Goal: Check status

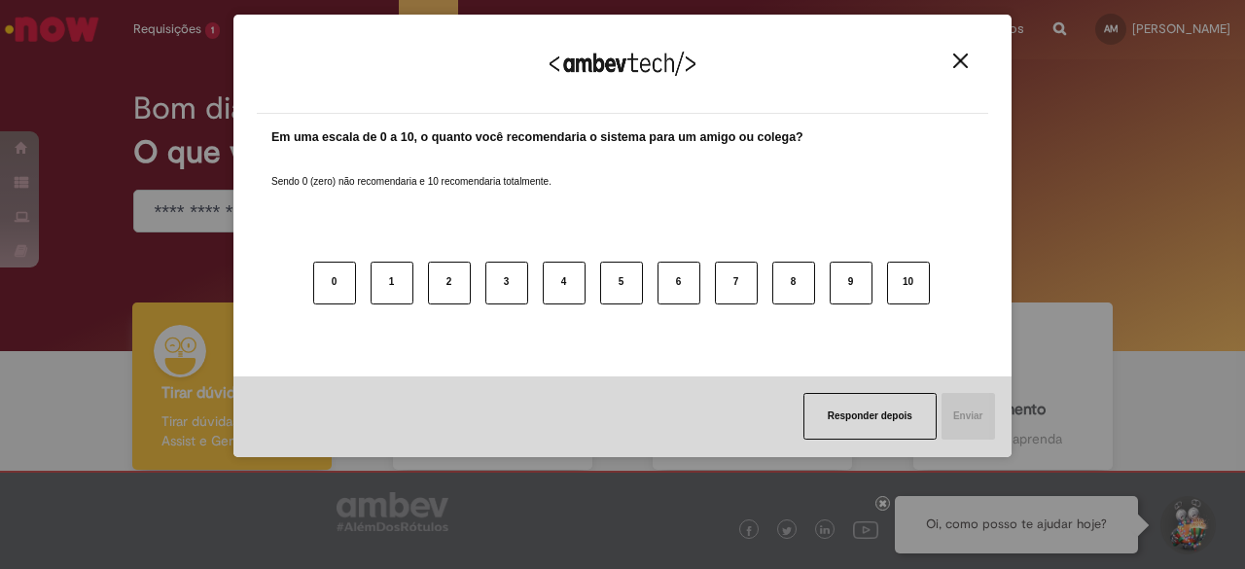
click at [975, 59] on div "Agradecemos seu feedback!" at bounding box center [622, 76] width 731 height 76
click at [959, 60] on img "Close" at bounding box center [960, 60] width 15 height 15
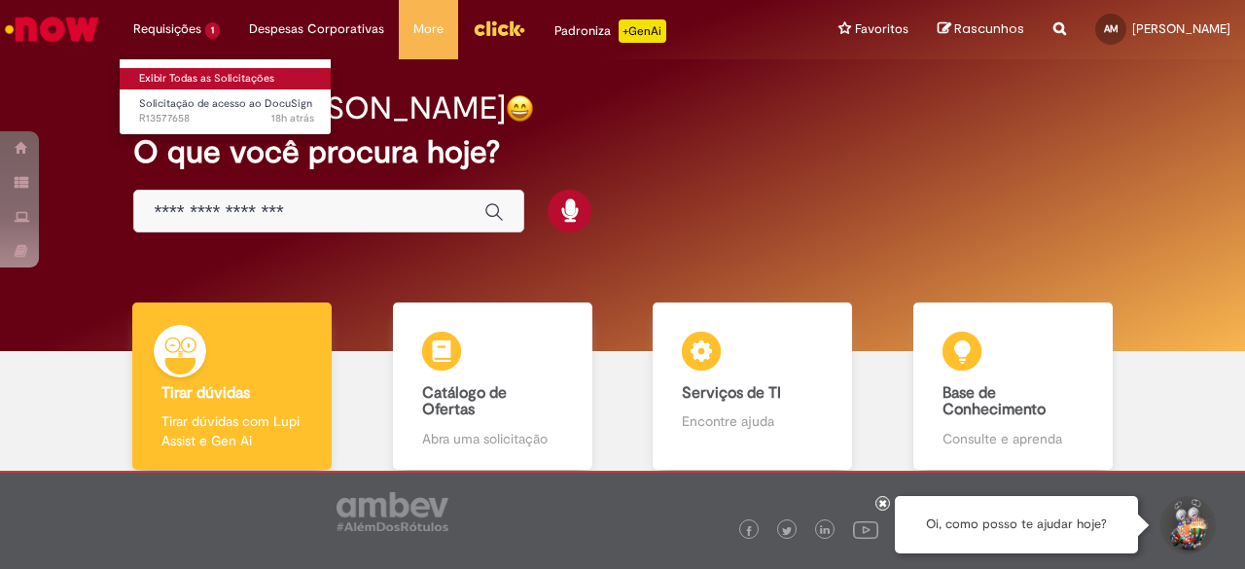
click at [210, 69] on link "Exibir Todas as Solicitações" at bounding box center [227, 78] width 214 height 21
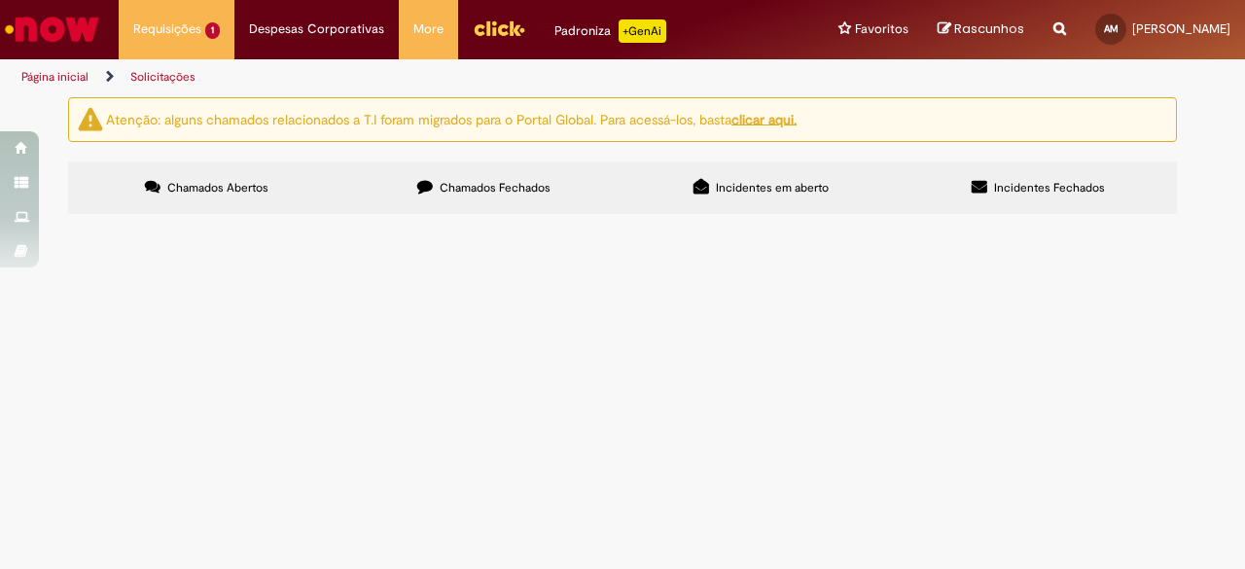
click at [0, 0] on span "R13577658" at bounding box center [0, 0] width 0 height 0
click at [0, 0] on td "R13577658" at bounding box center [0, 0] width 0 height 0
click at [0, 0] on span "R13577658" at bounding box center [0, 0] width 0 height 0
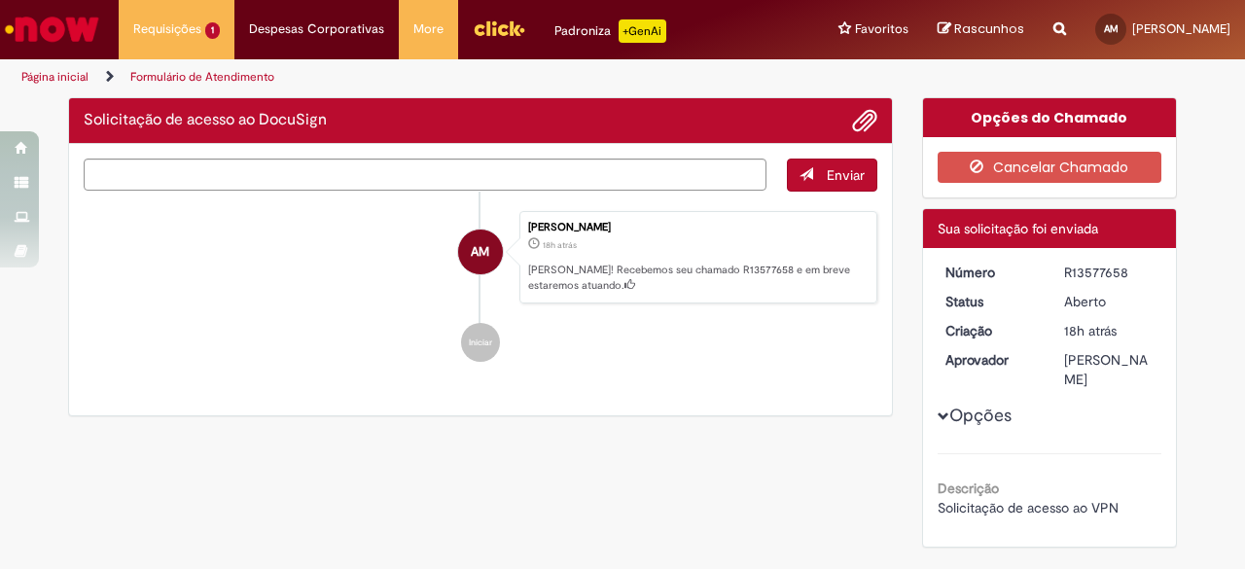
click at [139, 336] on li "Iniciar" at bounding box center [481, 342] width 794 height 39
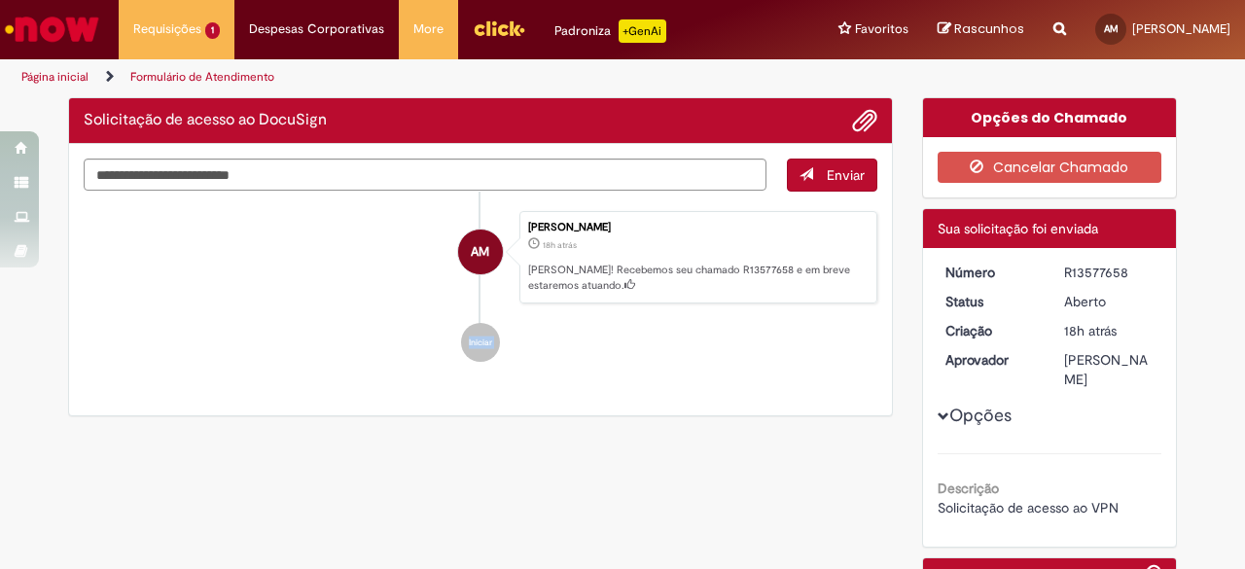
click at [139, 336] on li "Iniciar" at bounding box center [481, 342] width 794 height 39
click at [714, 382] on div "Enviar AM [PERSON_NAME] 18h atrás 18 horas atrás [PERSON_NAME]! Recebemos seu c…" at bounding box center [480, 280] width 823 height 272
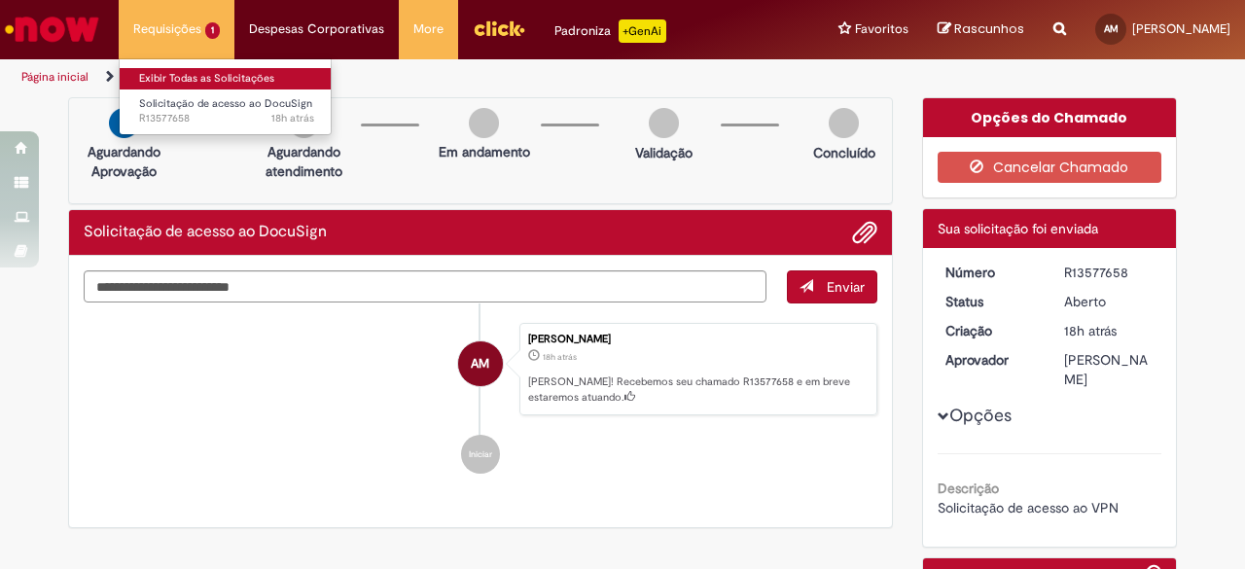
click at [196, 76] on link "Exibir Todas as Solicitações" at bounding box center [227, 78] width 214 height 21
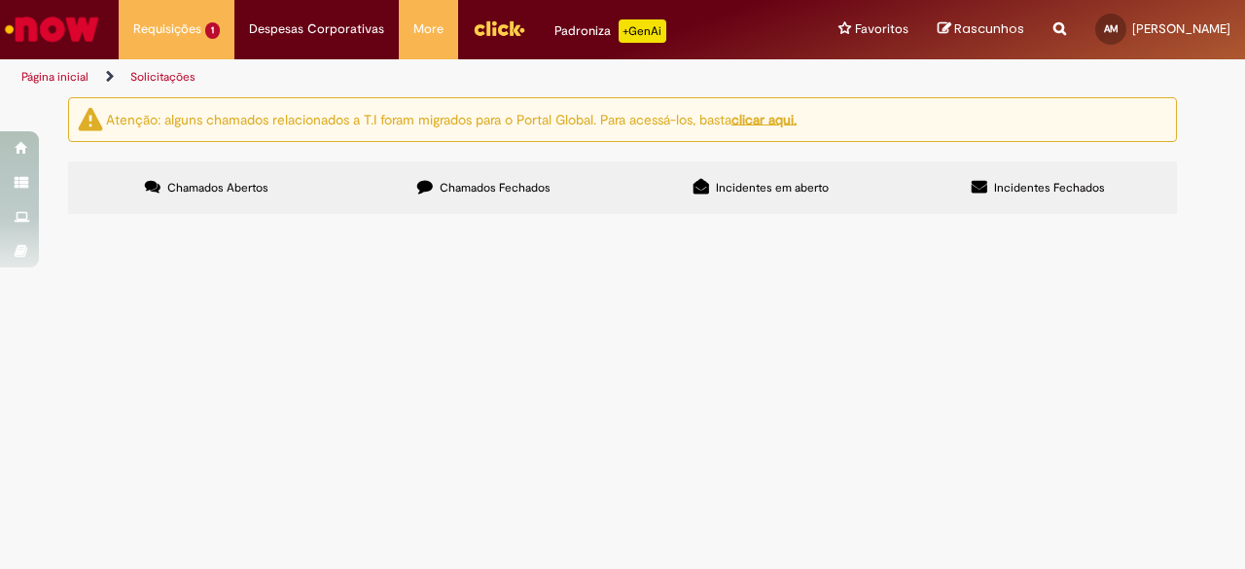
drag, startPoint x: 113, startPoint y: 332, endPoint x: 179, endPoint y: 308, distance: 70.1
click at [0, 0] on span "R13577658" at bounding box center [0, 0] width 0 height 0
